Goal: Task Accomplishment & Management: Use online tool/utility

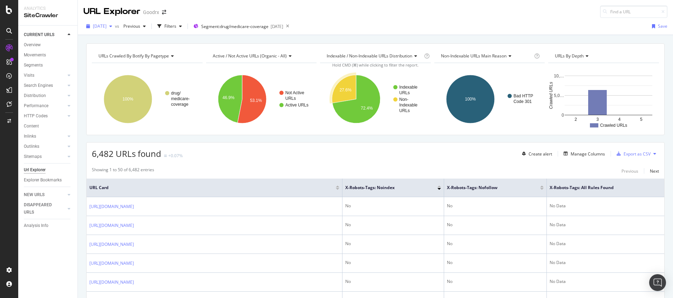
click at [107, 24] on span "[DATE]" at bounding box center [100, 26] width 14 height 6
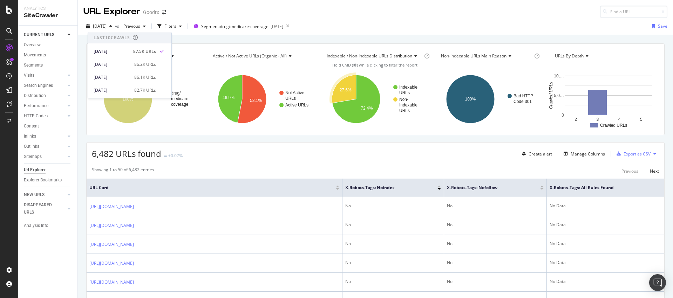
click at [319, 157] on div "6,482 URLs found +0.07% Create alert Manage Columns Export as CSV" at bounding box center [376, 151] width 578 height 17
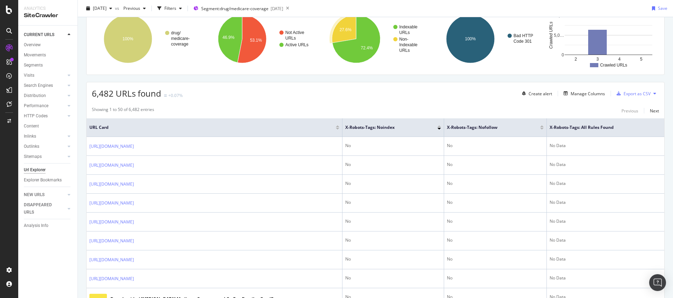
scroll to position [74, 0]
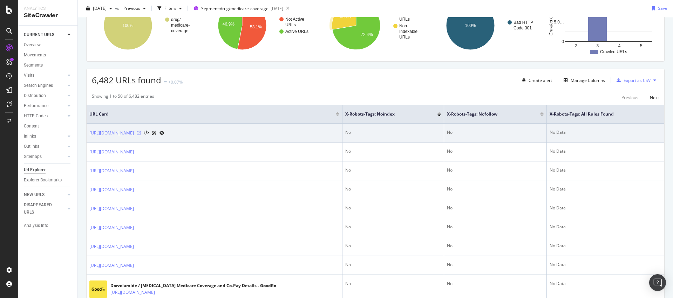
click at [141, 134] on icon at bounding box center [139, 133] width 4 height 4
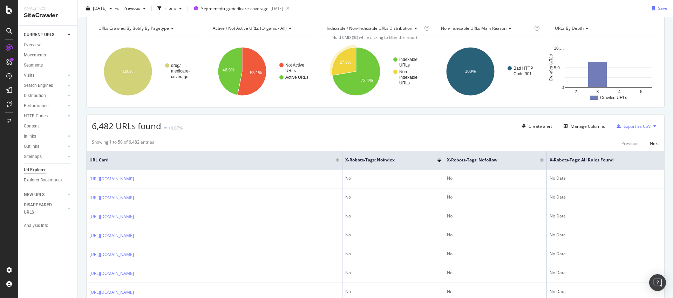
scroll to position [0, 0]
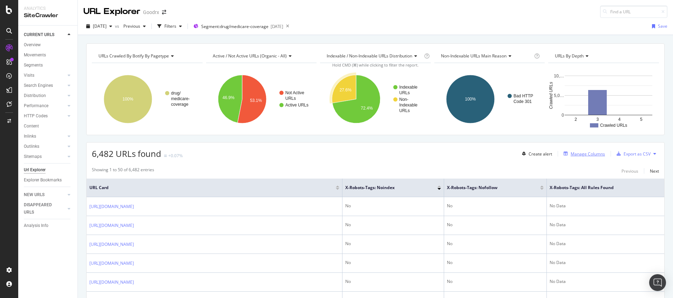
click at [582, 150] on div "Manage Columns" at bounding box center [583, 154] width 44 height 8
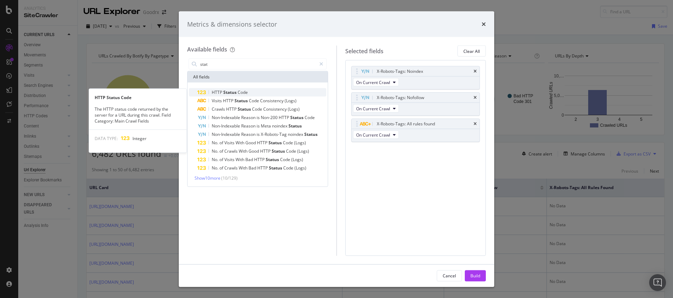
type input "stat"
click at [248, 93] on div "HTTP Status Code" at bounding box center [261, 92] width 129 height 8
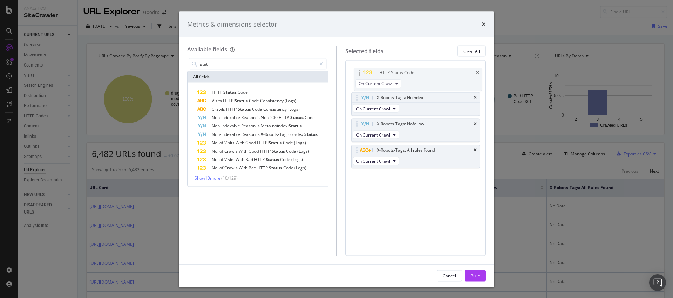
drag, startPoint x: 356, startPoint y: 152, endPoint x: 358, endPoint y: 74, distance: 77.5
click at [358, 74] on body "Analytics SiteCrawler CURRENT URLS Overview Movements Segments Visits Analysis …" at bounding box center [336, 149] width 673 height 298
drag, startPoint x: 481, startPoint y: 279, endPoint x: 465, endPoint y: 217, distance: 64.7
click at [481, 279] on button "Build" at bounding box center [475, 275] width 21 height 11
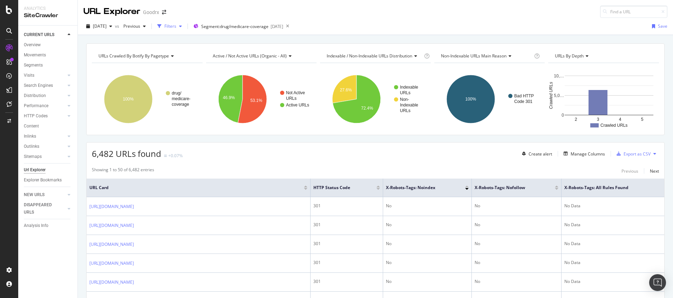
click at [176, 25] on div "Filters" at bounding box center [170, 26] width 12 height 6
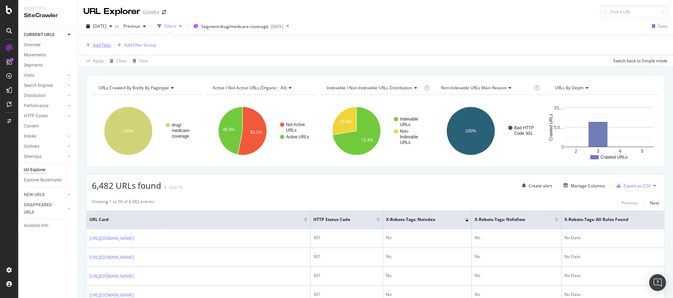
click at [106, 46] on div "Add Filter" at bounding box center [102, 45] width 19 height 6
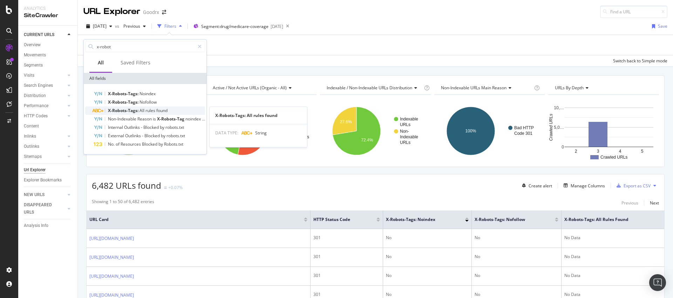
type input "x-robot"
click at [153, 111] on span "rules" at bounding box center [151, 111] width 11 height 6
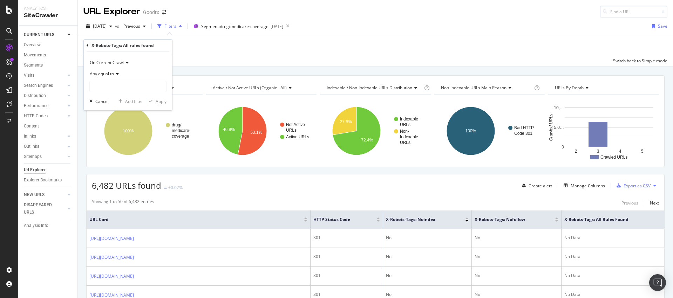
click at [118, 75] on icon at bounding box center [116, 74] width 5 height 4
click at [153, 62] on div "On Current Crawl" at bounding box center [127, 62] width 77 height 11
click at [89, 46] on div "X-Robots-Tags: All rules found" at bounding box center [128, 46] width 83 height 12
click at [87, 46] on icon at bounding box center [88, 45] width 2 height 4
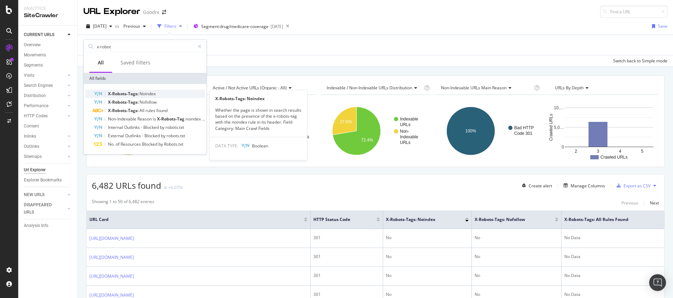
click at [160, 93] on div "X-Robots-Tags: Noindex" at bounding box center [149, 94] width 111 height 8
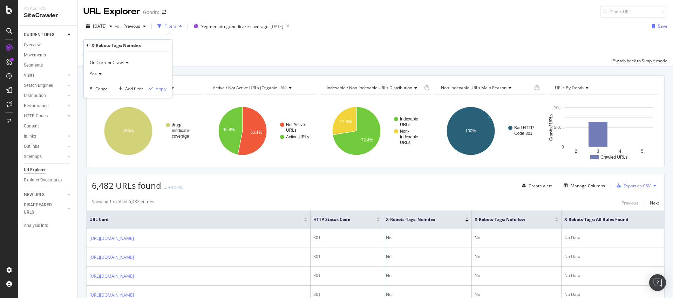
click at [163, 89] on div "Apply" at bounding box center [161, 89] width 11 height 6
